Goal: Communication & Community: Answer question/provide support

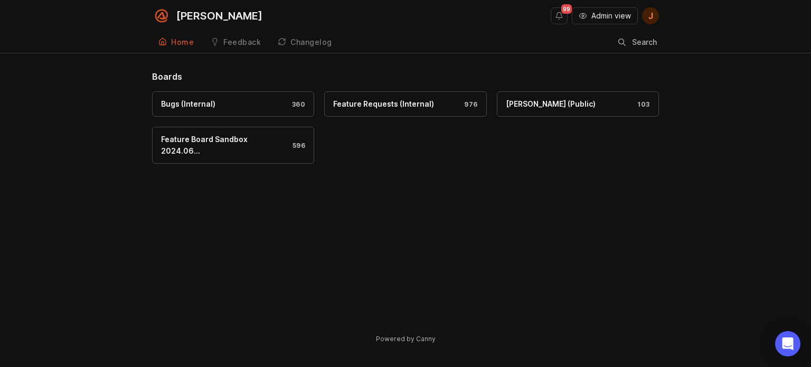
click at [609, 20] on span "Admin view" at bounding box center [611, 16] width 40 height 11
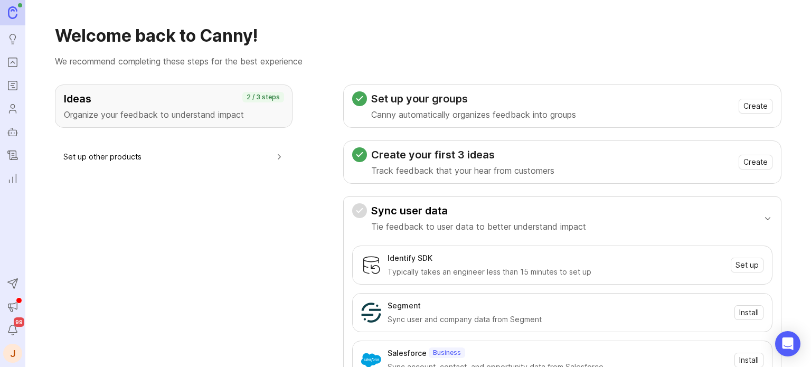
click at [11, 54] on link "Portal" at bounding box center [12, 62] width 19 height 19
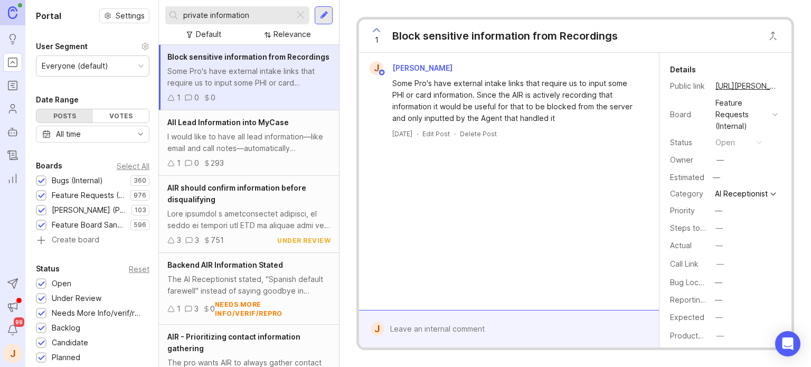
click at [304, 20] on div at bounding box center [300, 15] width 13 height 14
click at [290, 20] on input "text" at bounding box center [236, 16] width 107 height 12
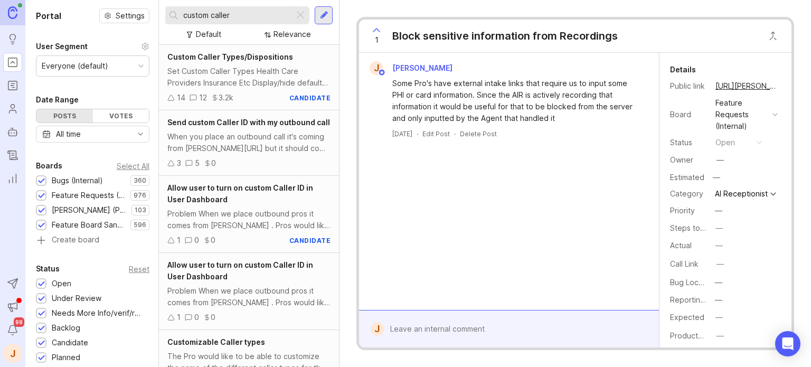
type input "custom caller"
click at [301, 13] on div at bounding box center [300, 15] width 13 height 14
click at [290, 13] on input "text" at bounding box center [236, 16] width 107 height 12
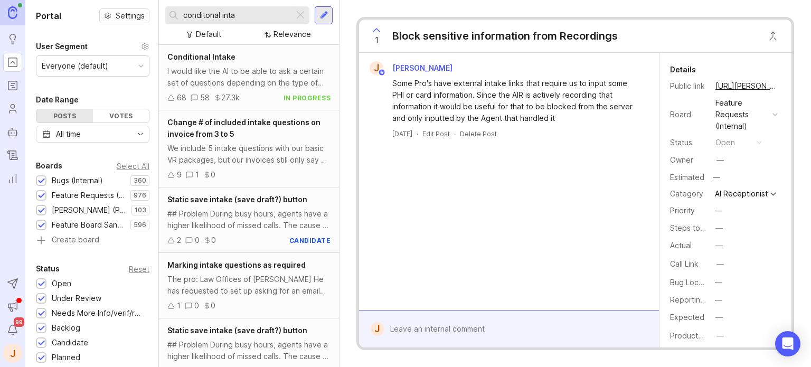
type input "conditonal inta"
click at [228, 63] on div "Conditional Intake I would like the AI to be able to ask a certain set of quest…" at bounding box center [249, 77] width 180 height 65
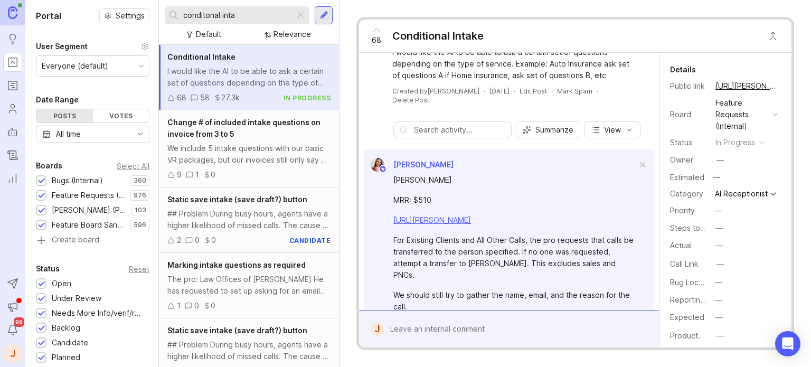
scroll to position [106, 0]
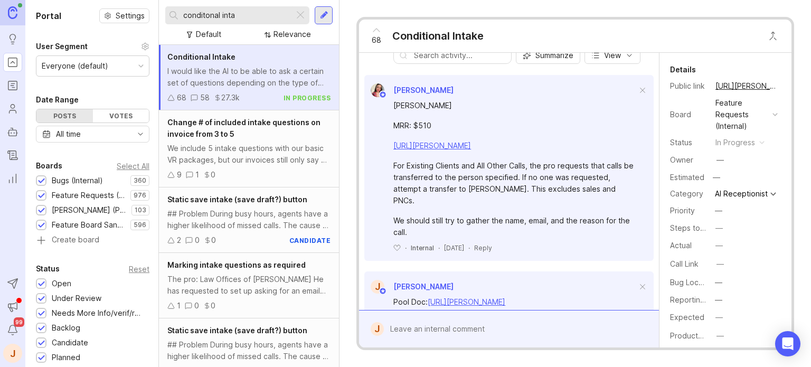
click at [479, 333] on div at bounding box center [517, 329] width 266 height 20
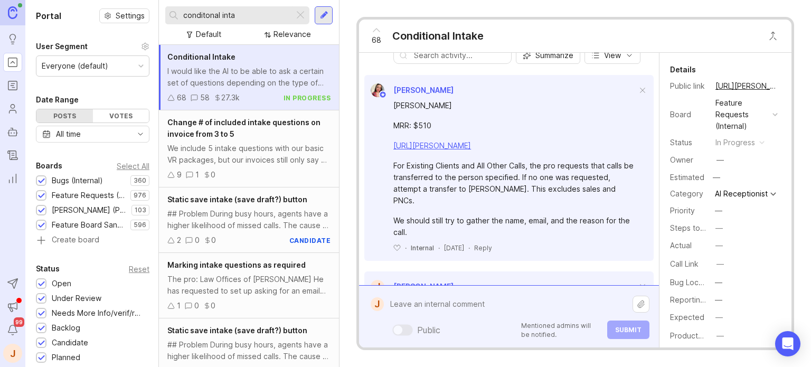
click at [448, 303] on textarea at bounding box center [508, 304] width 249 height 20
paste textarea "Whittel & [PERSON_NAME], LLC"
click at [526, 305] on textarea "Whittel & [PERSON_NAME], LLC" at bounding box center [508, 304] width 249 height 20
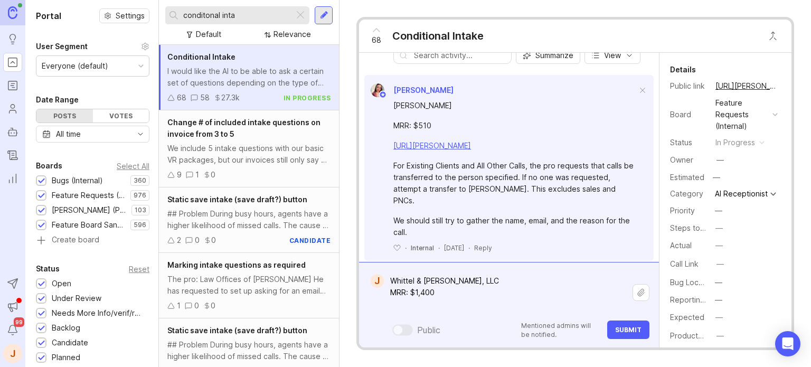
paste textarea "[URL][PERSON_NAME]"
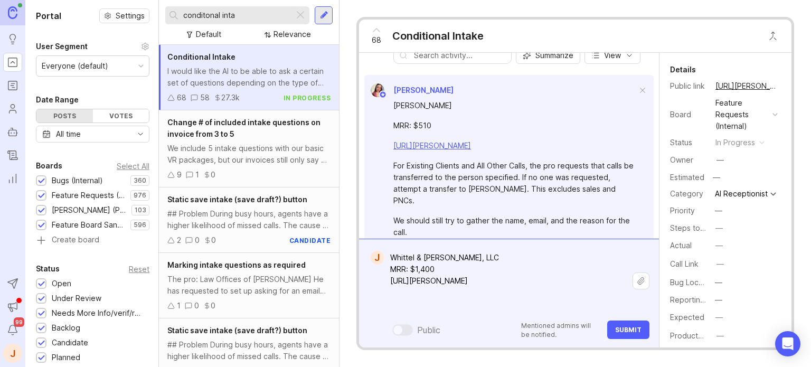
click at [420, 301] on textarea "Whittel & [PERSON_NAME], LLC MRR: $1,400 [URL][PERSON_NAME]" at bounding box center [508, 281] width 249 height 67
type textarea "Whittel & [PERSON_NAME], LLC MRR: $1,400 [URL][PERSON_NAME] Pro wants different…"
click at [636, 330] on span "Submit" at bounding box center [628, 330] width 26 height 8
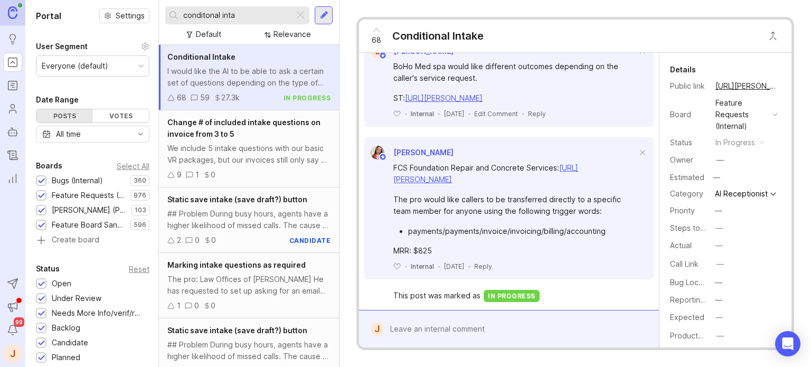
scroll to position [792, 0]
